Goal: Find specific page/section: Find specific page/section

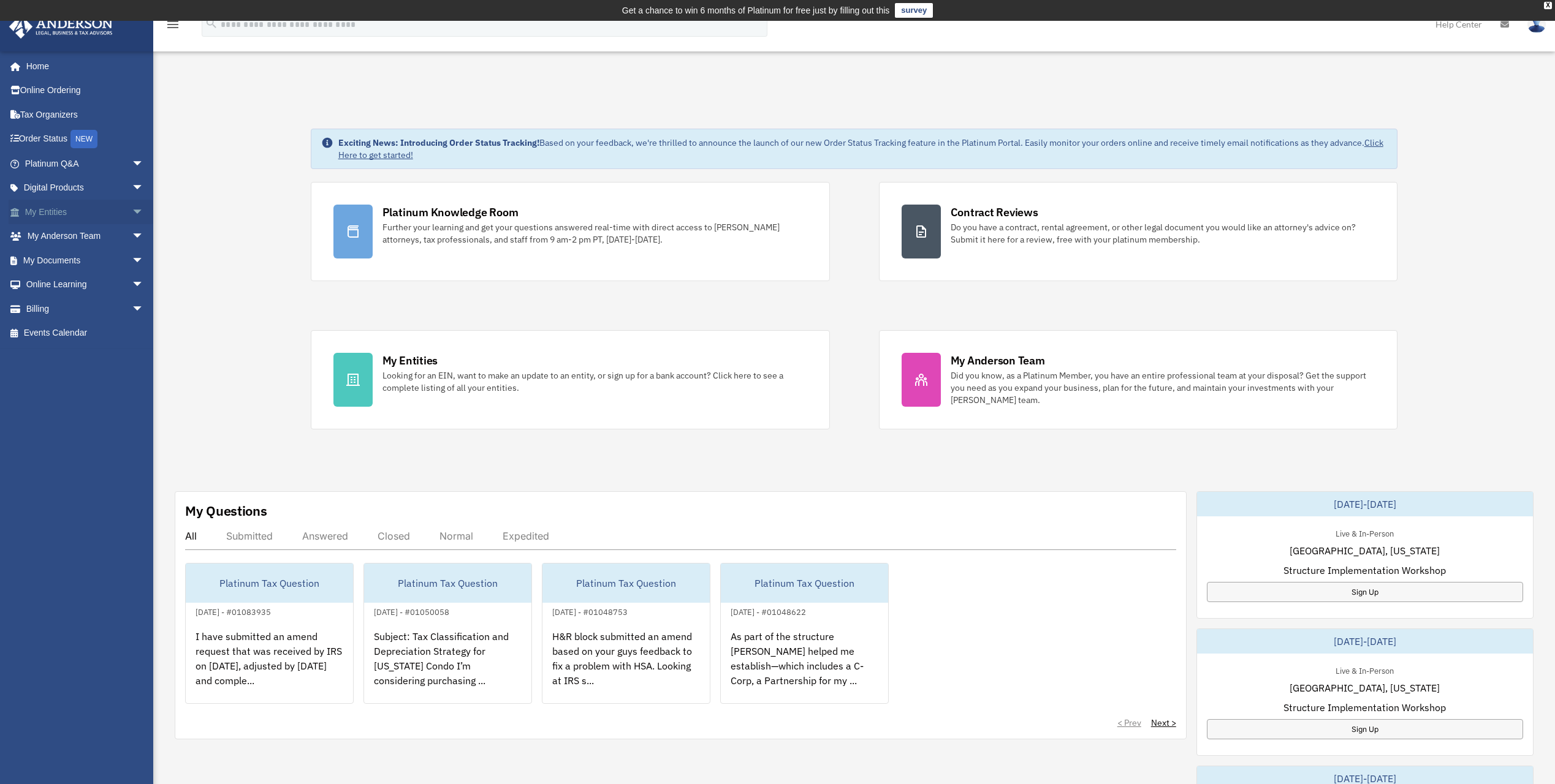
click at [132, 211] on span "arrow_drop_down" at bounding box center [144, 212] width 25 height 25
click at [85, 233] on link "Overview" at bounding box center [90, 236] width 145 height 25
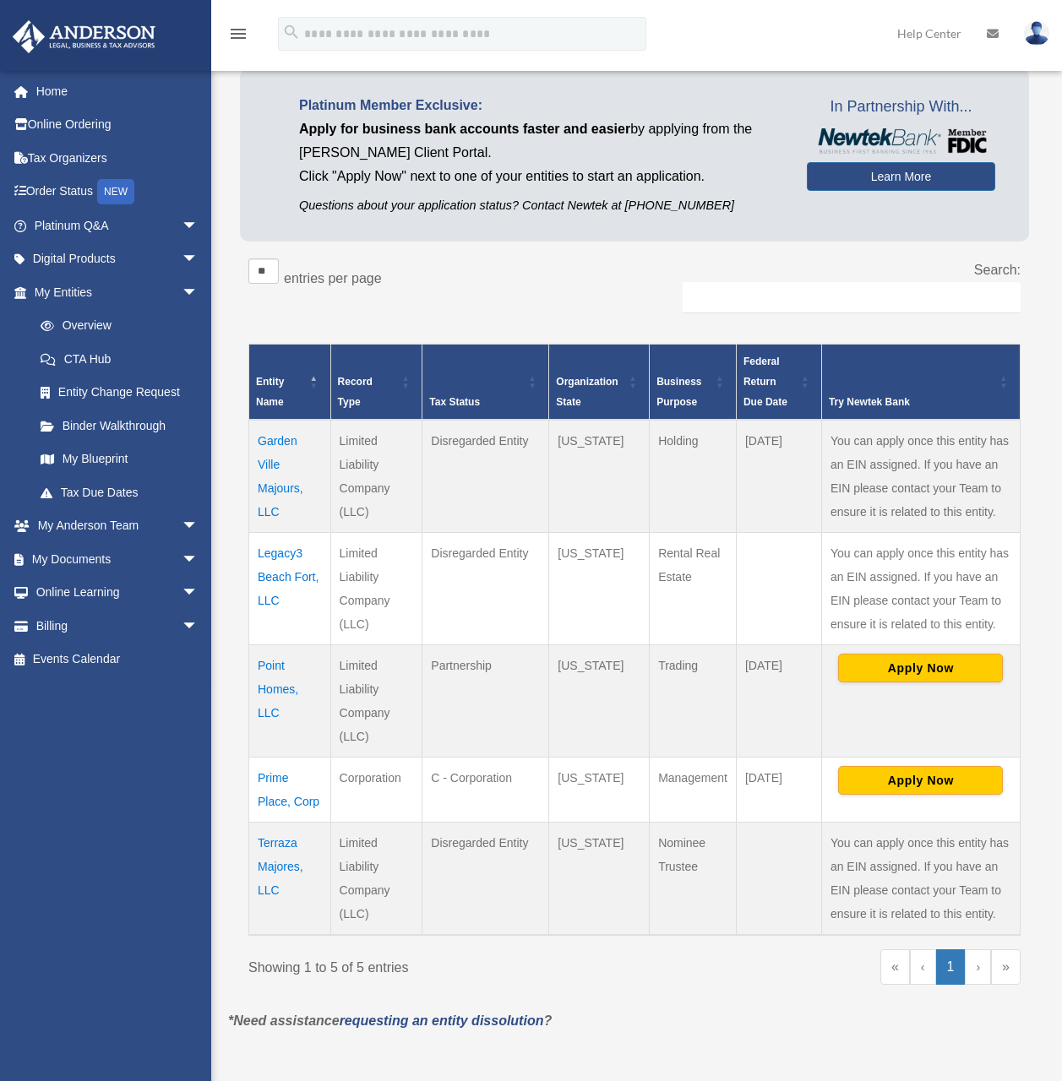
scroll to position [253, 0]
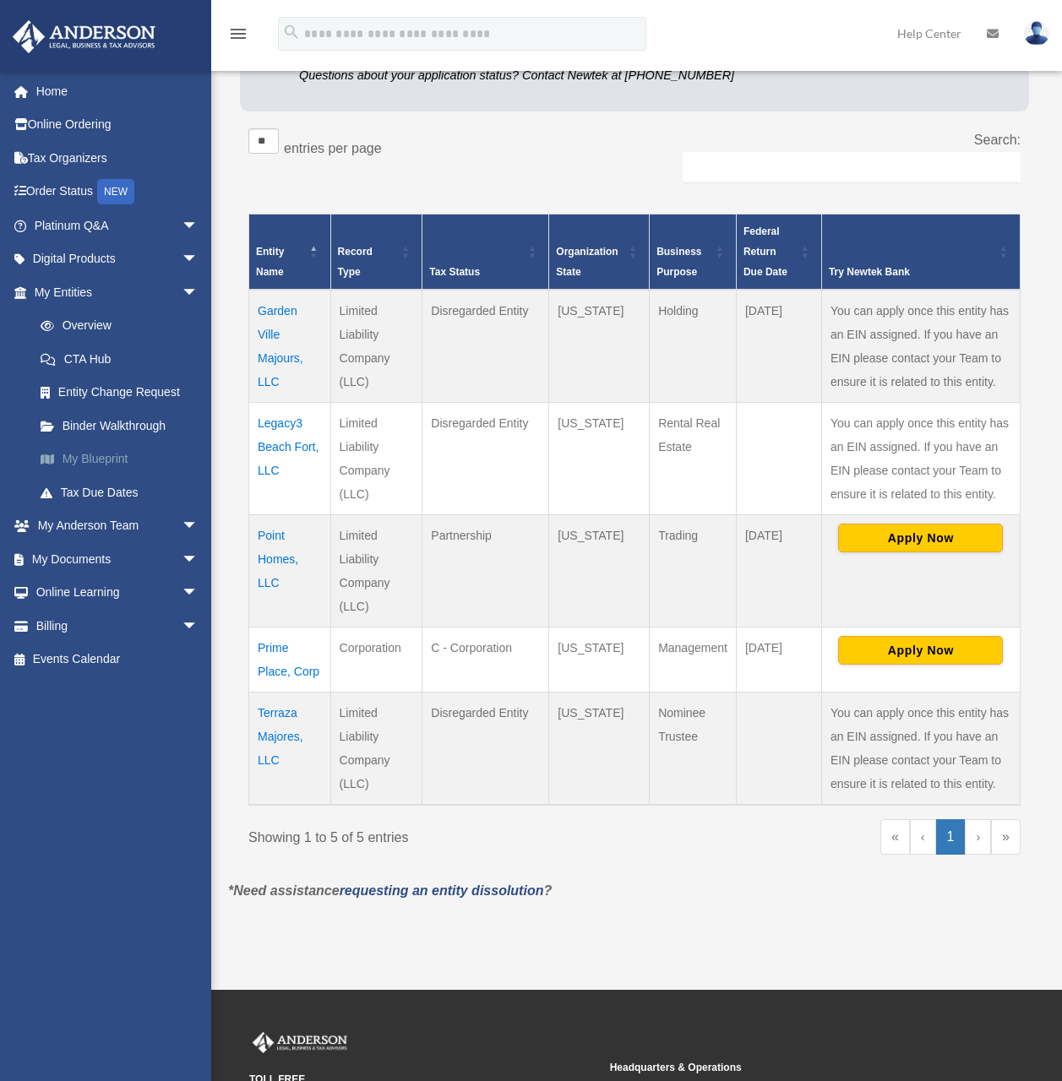
click at [129, 460] on link "My Blueprint" at bounding box center [124, 460] width 200 height 34
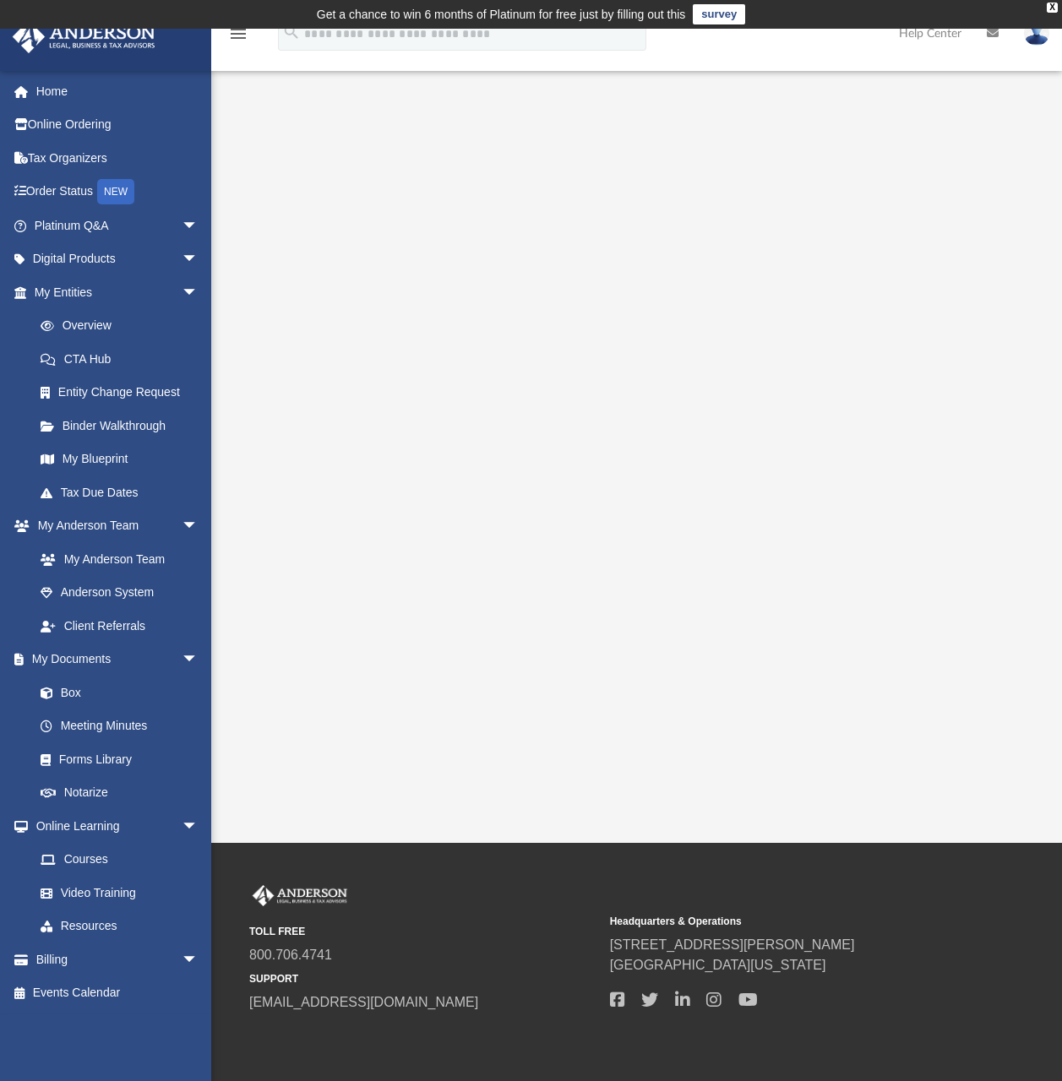
click at [1044, 41] on img at bounding box center [1036, 33] width 25 height 24
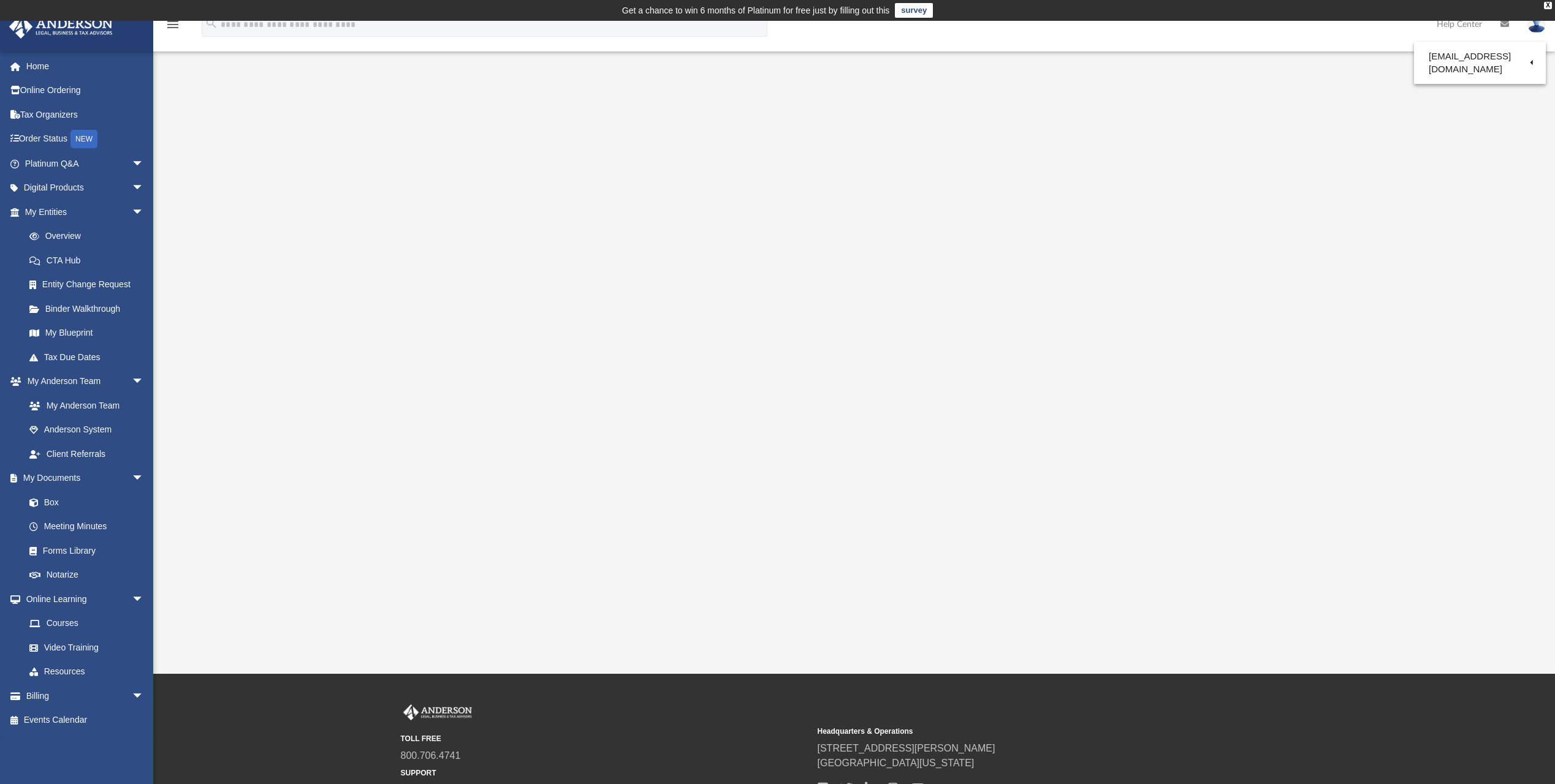
click at [779, 397] on div at bounding box center [854, 366] width 1262 height 490
